Goal: Consume media (video, audio)

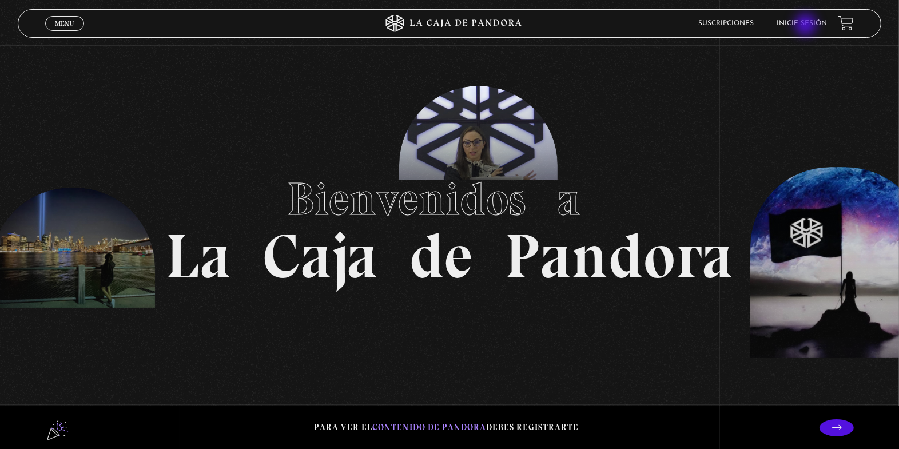
click at [807, 26] on link "Inicie sesión" at bounding box center [801, 23] width 50 height 7
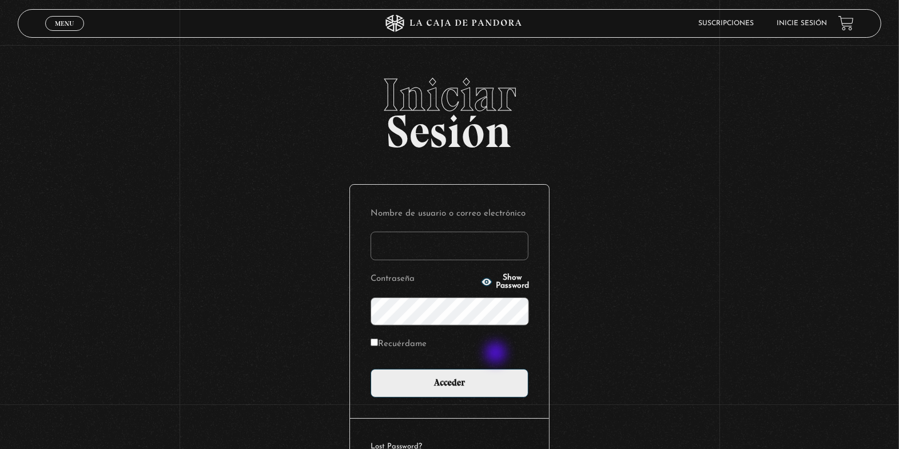
scroll to position [1, 0]
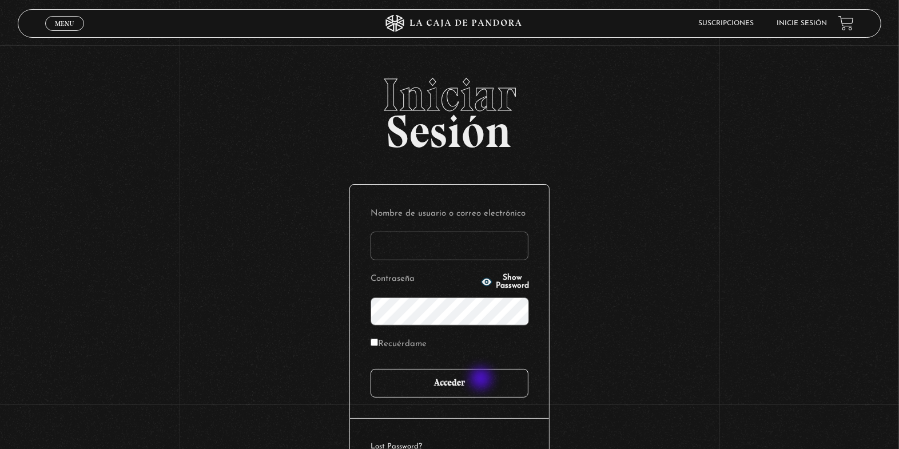
type input "[PERSON_NAME]"
click at [480, 382] on input "Acceder" at bounding box center [449, 383] width 158 height 29
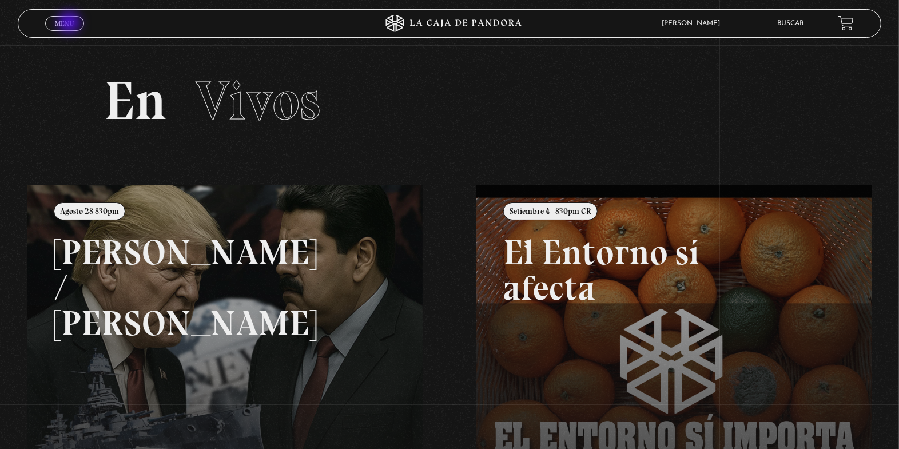
click at [70, 23] on span "Menu" at bounding box center [64, 23] width 19 height 7
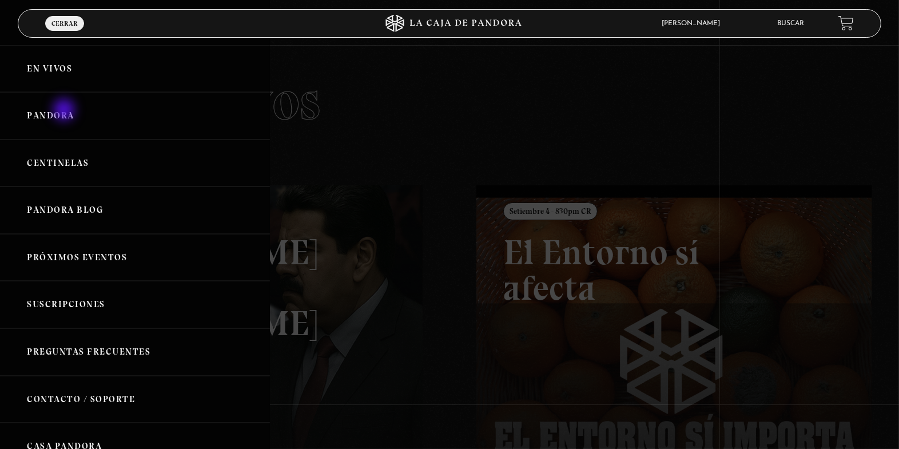
click at [65, 110] on link "Pandora" at bounding box center [135, 115] width 270 height 47
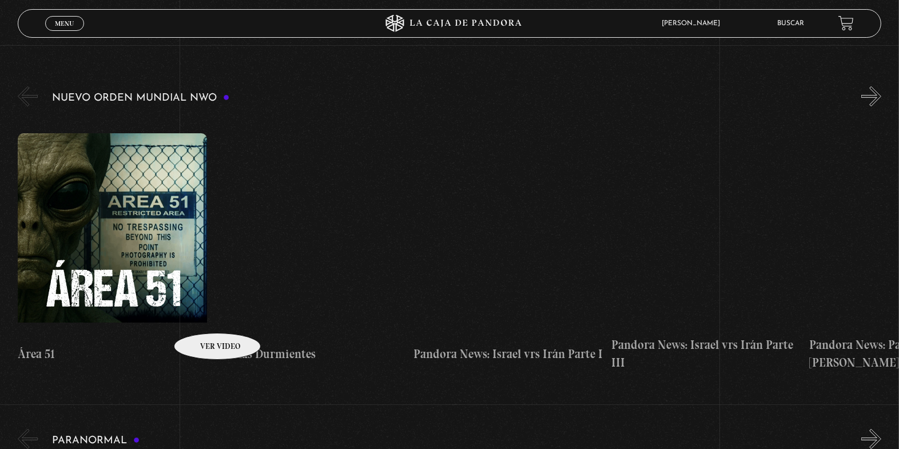
scroll to position [165, 0]
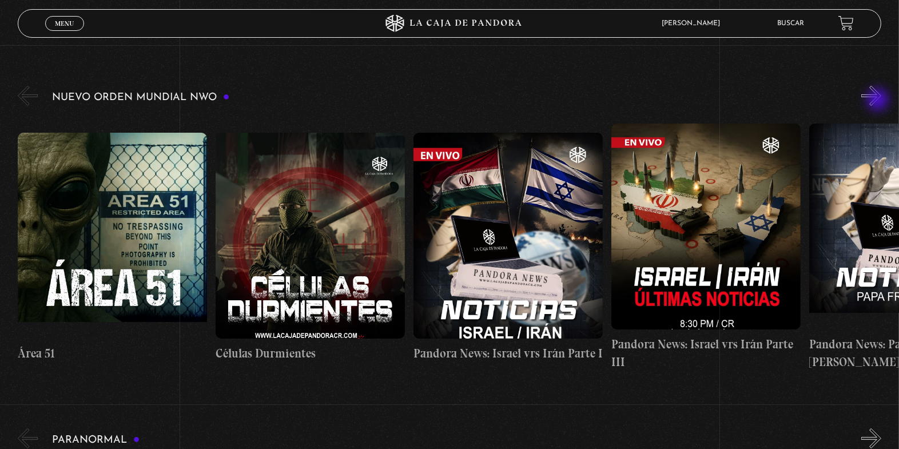
click at [879, 101] on button "»" at bounding box center [871, 96] width 20 height 20
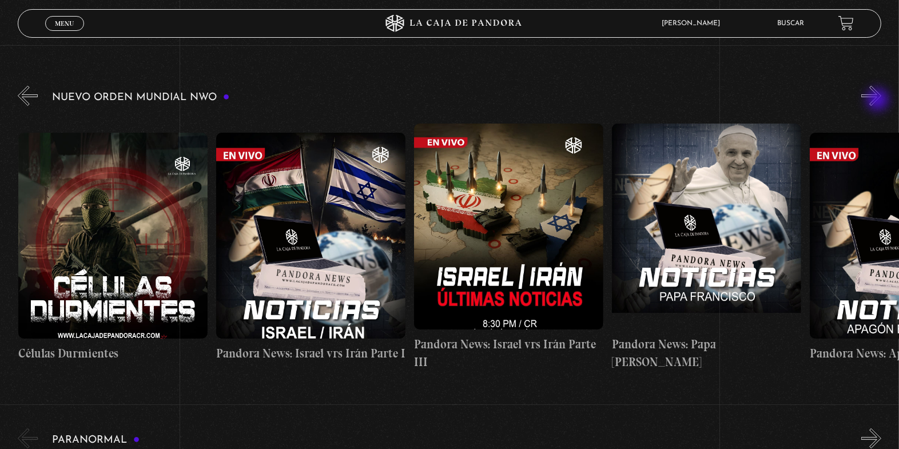
click at [879, 101] on button "»" at bounding box center [871, 96] width 20 height 20
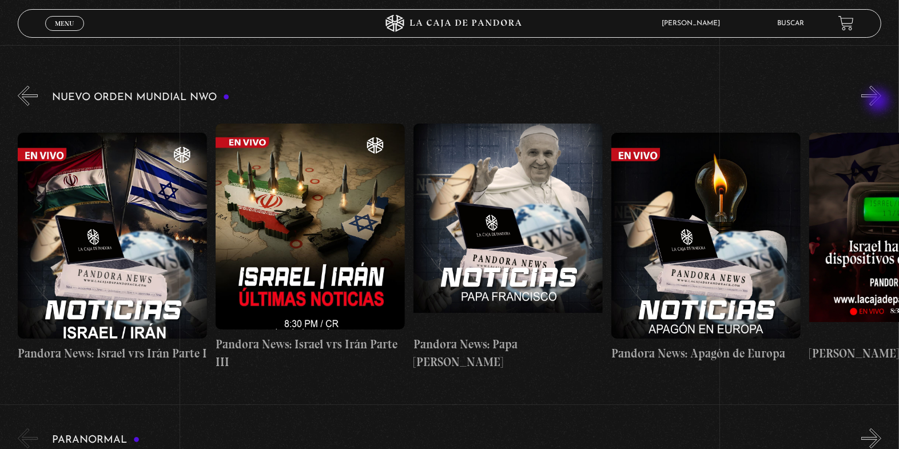
click at [879, 102] on button "»" at bounding box center [871, 96] width 20 height 20
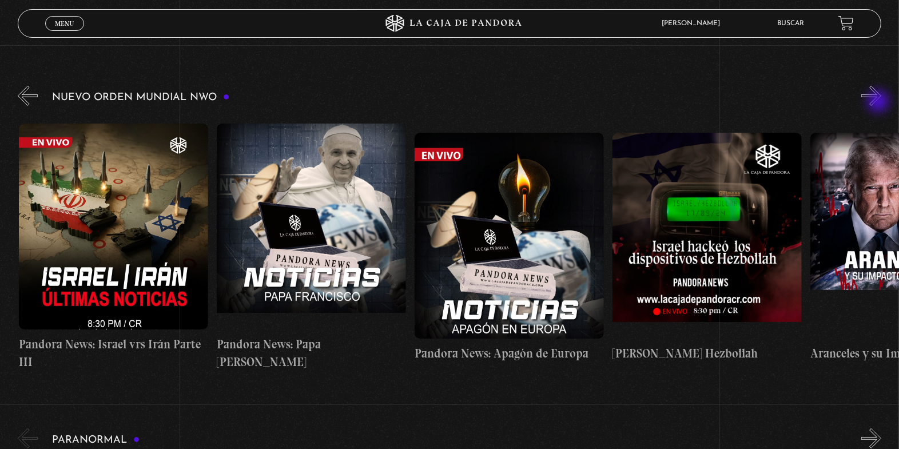
scroll to position [0, 593]
click at [879, 102] on button "»" at bounding box center [871, 96] width 20 height 20
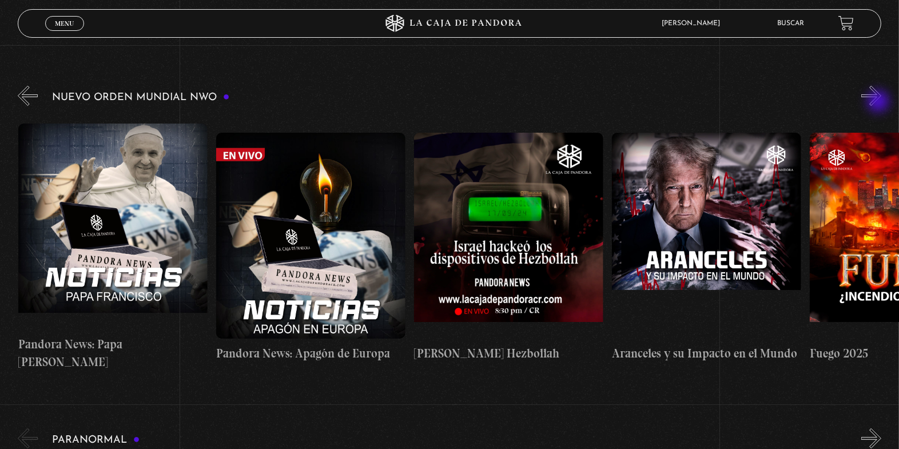
scroll to position [0, 791]
click at [879, 103] on button "»" at bounding box center [871, 96] width 20 height 20
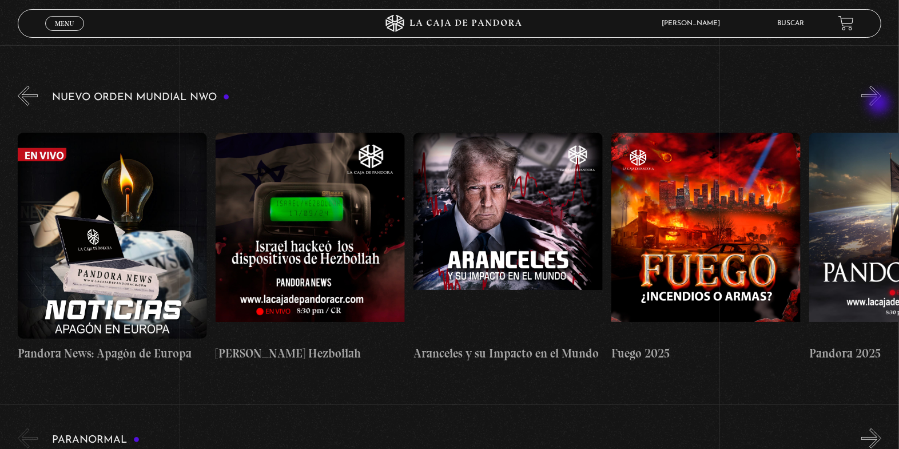
click at [880, 104] on button "»" at bounding box center [871, 96] width 20 height 20
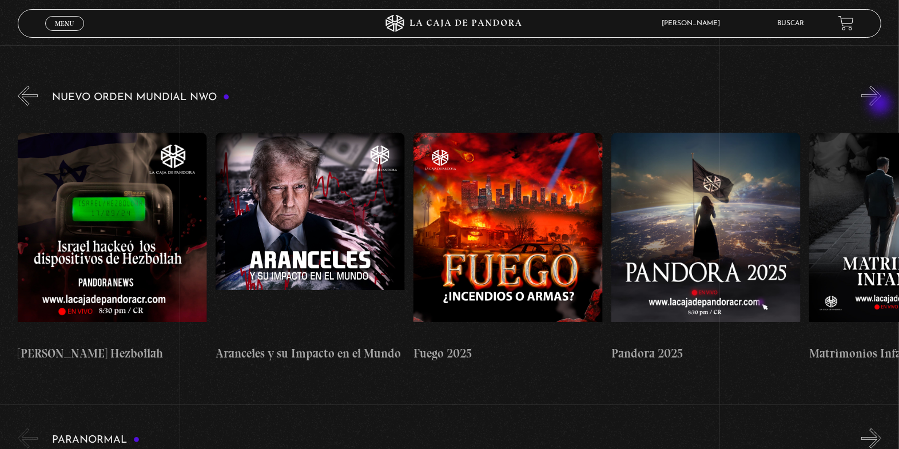
click at [881, 105] on button "»" at bounding box center [871, 96] width 20 height 20
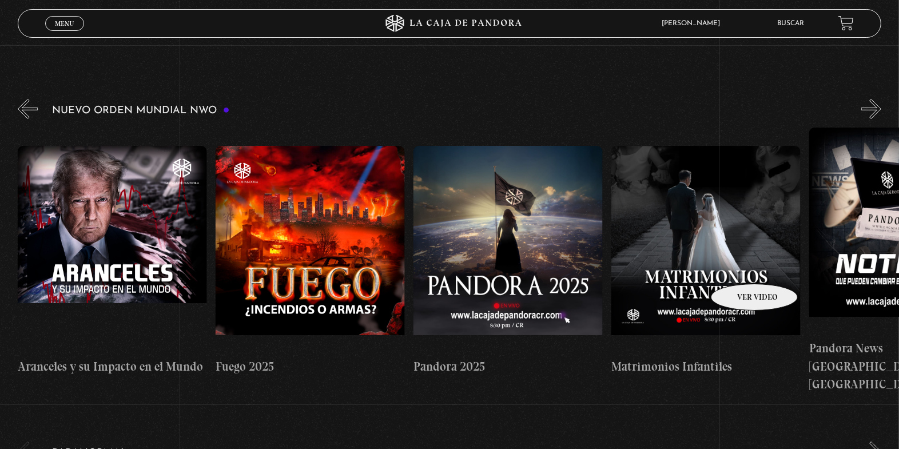
scroll to position [145, 0]
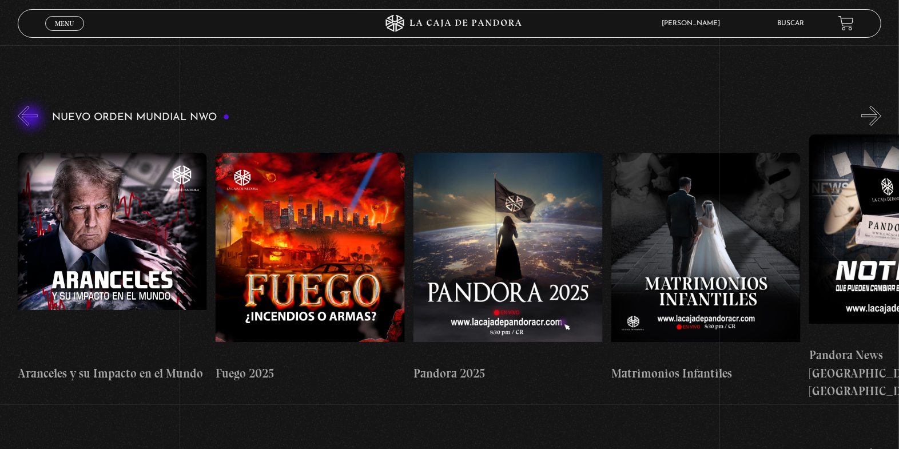
click at [32, 118] on button "«" at bounding box center [28, 116] width 20 height 20
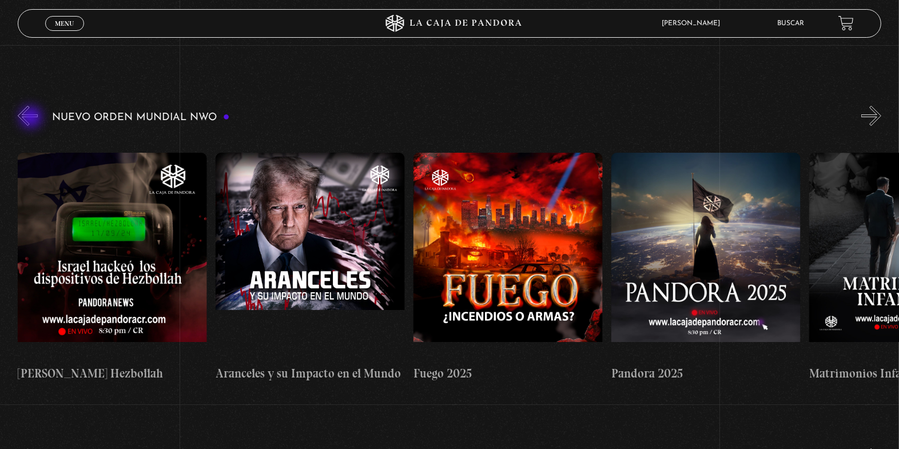
click at [32, 118] on button "«" at bounding box center [28, 116] width 20 height 20
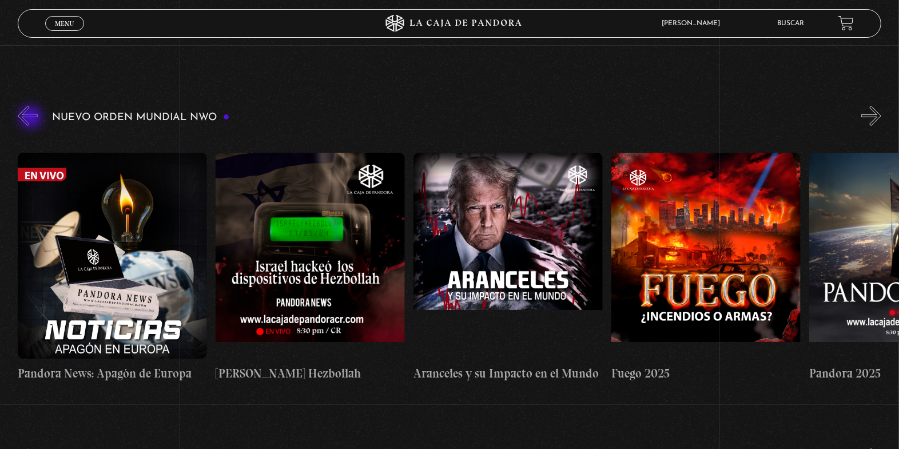
click at [32, 118] on button "«" at bounding box center [28, 116] width 20 height 20
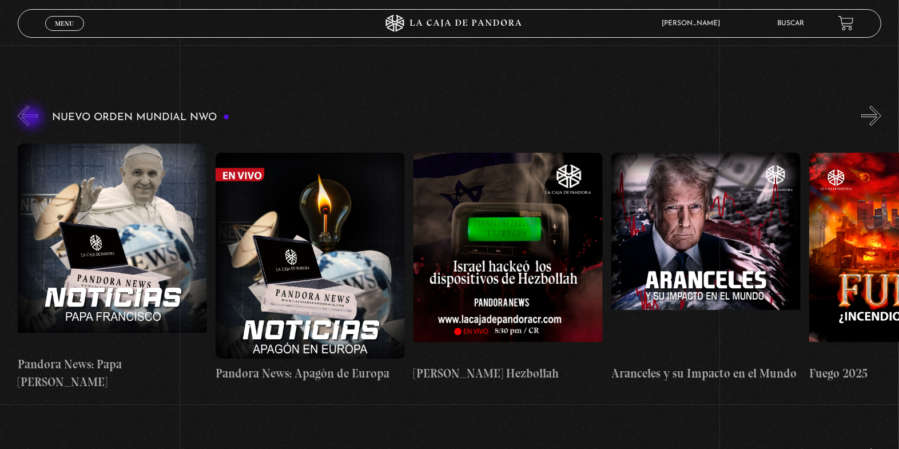
click at [33, 118] on button "«" at bounding box center [28, 116] width 20 height 20
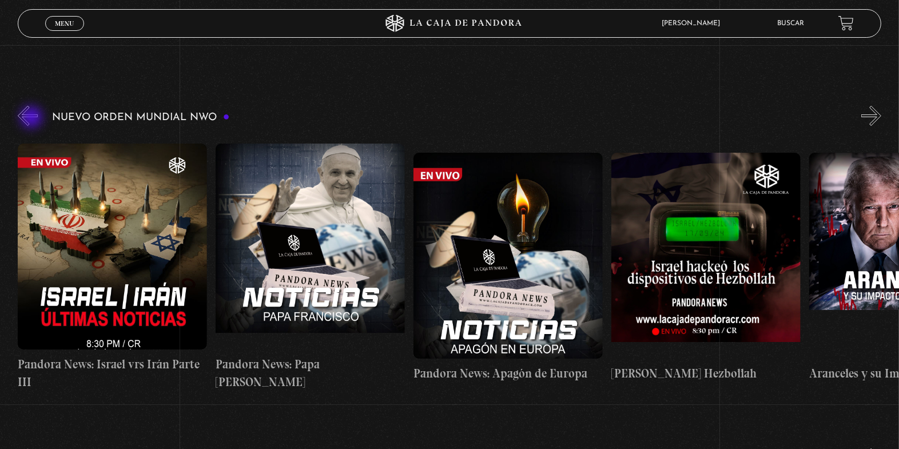
click at [33, 118] on button "«" at bounding box center [28, 116] width 20 height 20
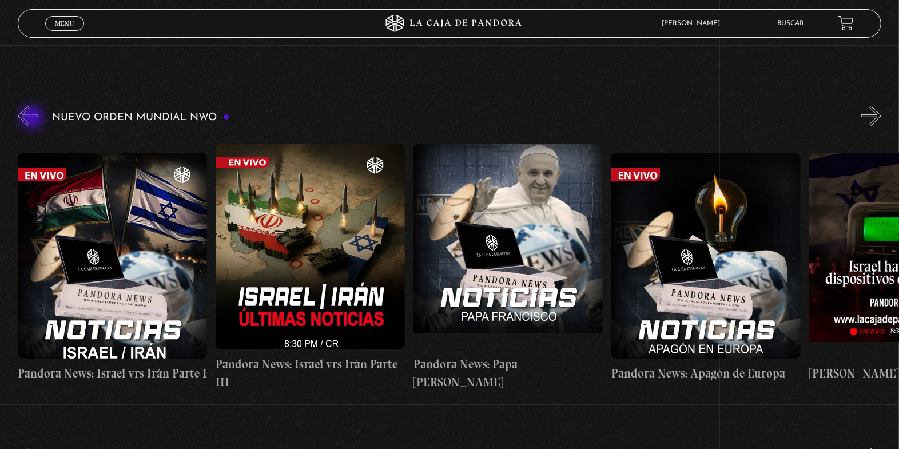
click at [33, 118] on button "«" at bounding box center [28, 116] width 20 height 20
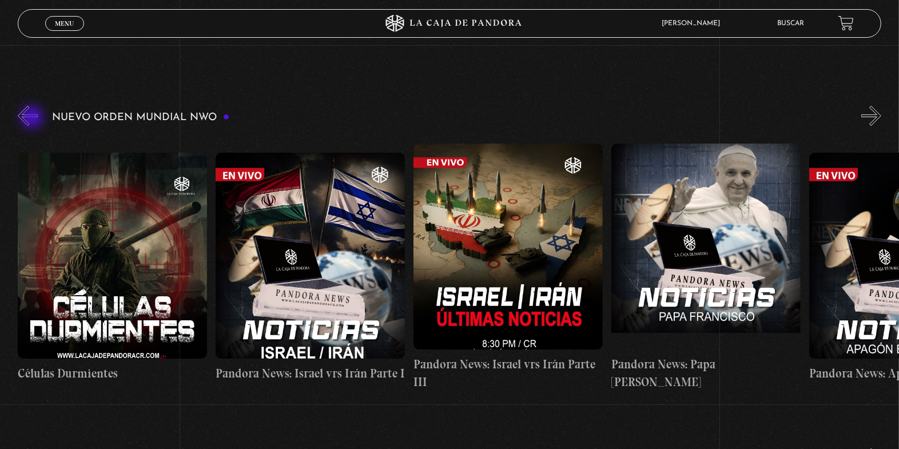
click at [33, 118] on button "«" at bounding box center [28, 116] width 20 height 20
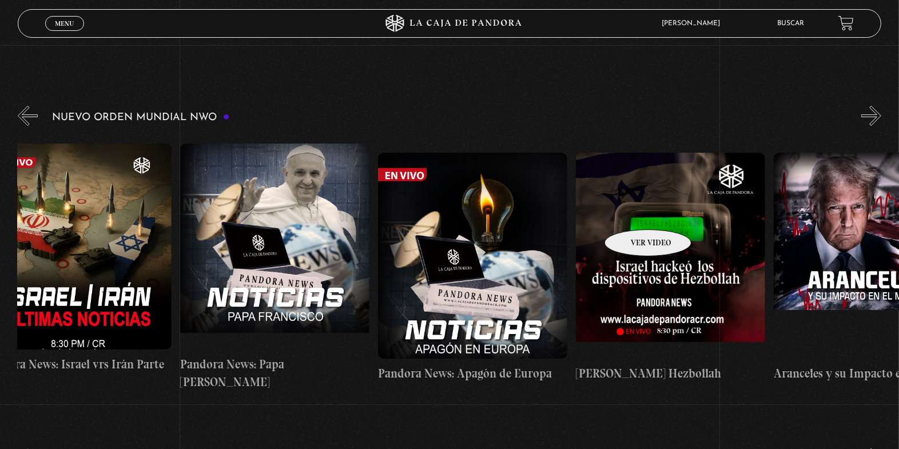
scroll to position [0, 631]
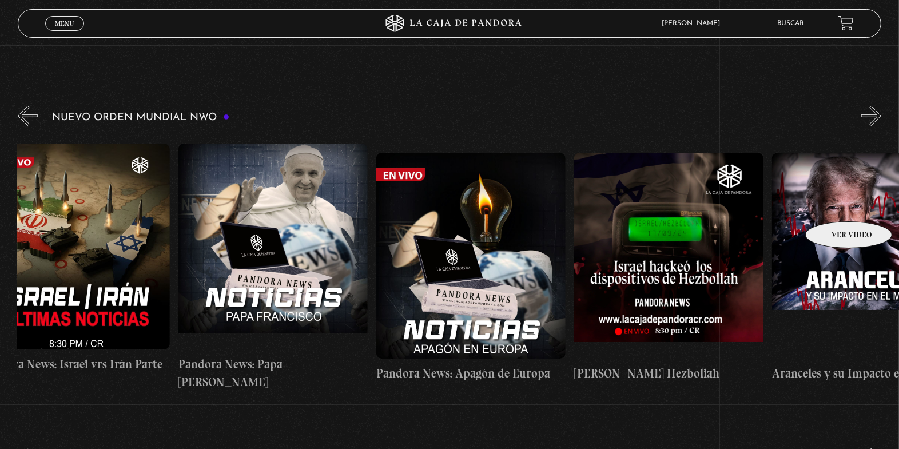
click at [834, 204] on figure at bounding box center [866, 256] width 189 height 206
click at [843, 216] on figure at bounding box center [866, 256] width 189 height 206
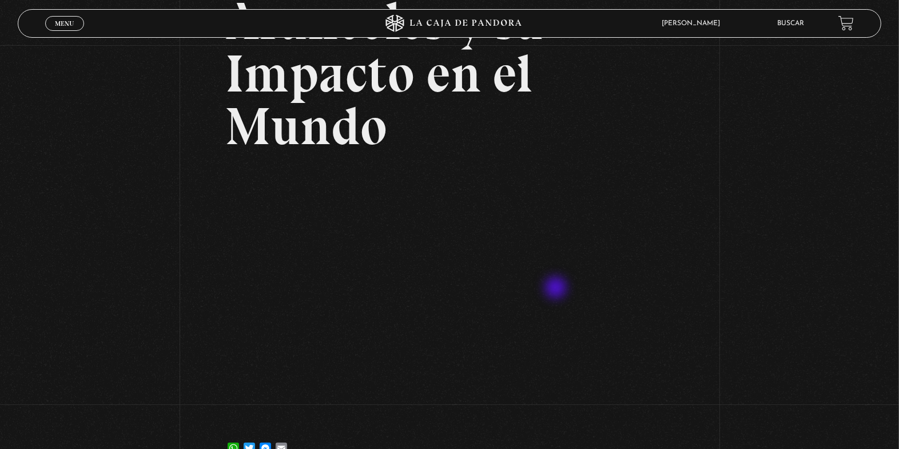
scroll to position [123, 0]
